Goal: Navigation & Orientation: Find specific page/section

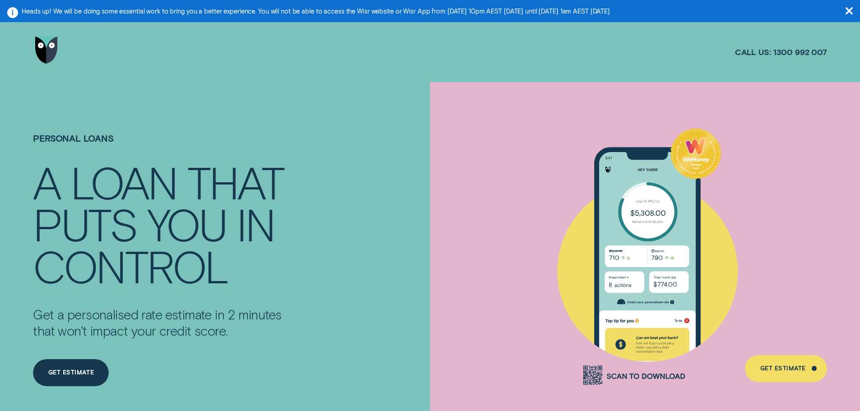
click at [849, 9] on icon "button" at bounding box center [848, 10] width 7 height 7
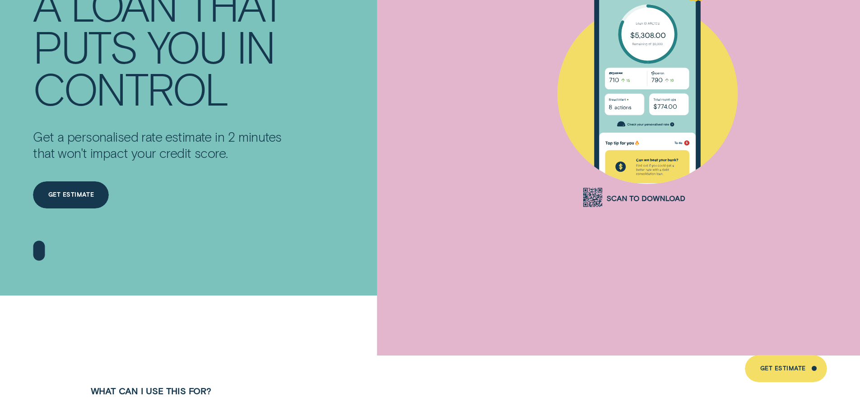
scroll to position [226, 0]
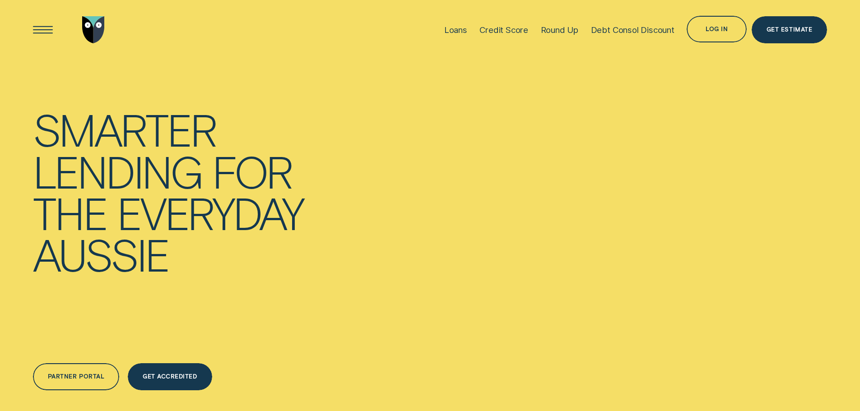
click at [707, 25] on div "Log in" at bounding box center [717, 29] width 60 height 27
click at [717, 31] on div "Log in" at bounding box center [717, 30] width 22 height 5
click at [724, 28] on div "Log in" at bounding box center [717, 30] width 22 height 5
